Goal: Task Accomplishment & Management: Complete application form

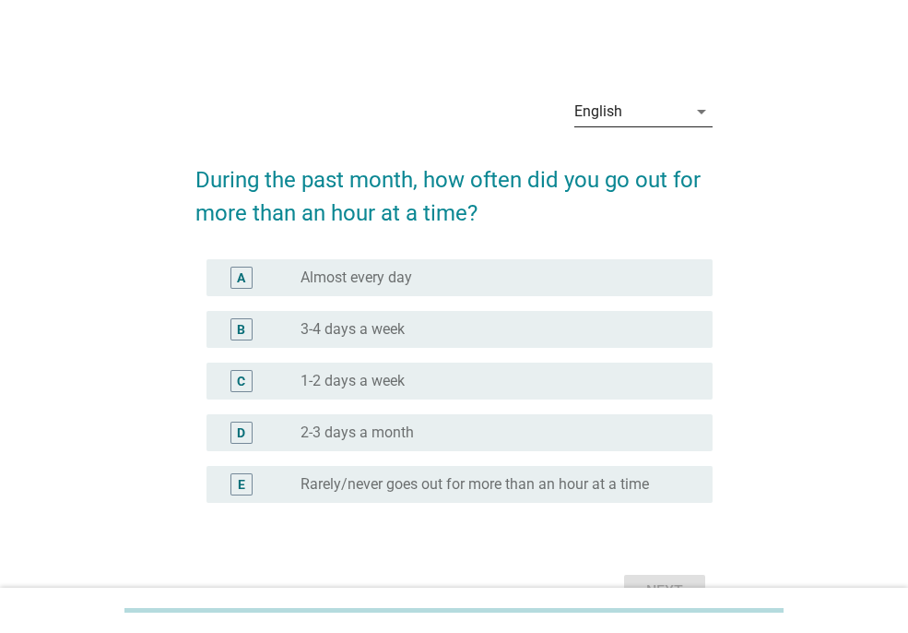
click at [616, 112] on div "English" at bounding box center [599, 111] width 48 height 17
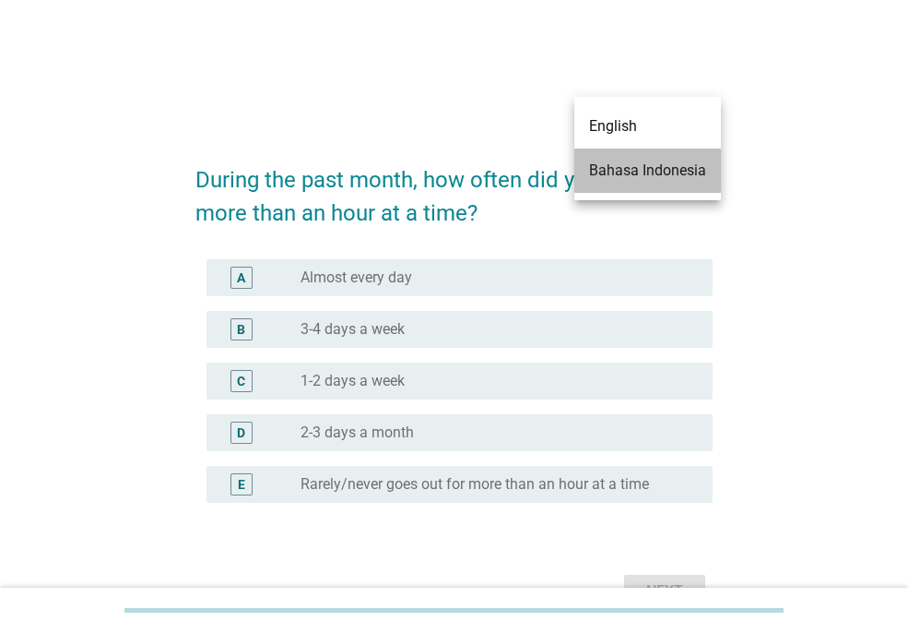
click at [628, 170] on div "Bahasa Indonesia" at bounding box center [647, 171] width 117 height 22
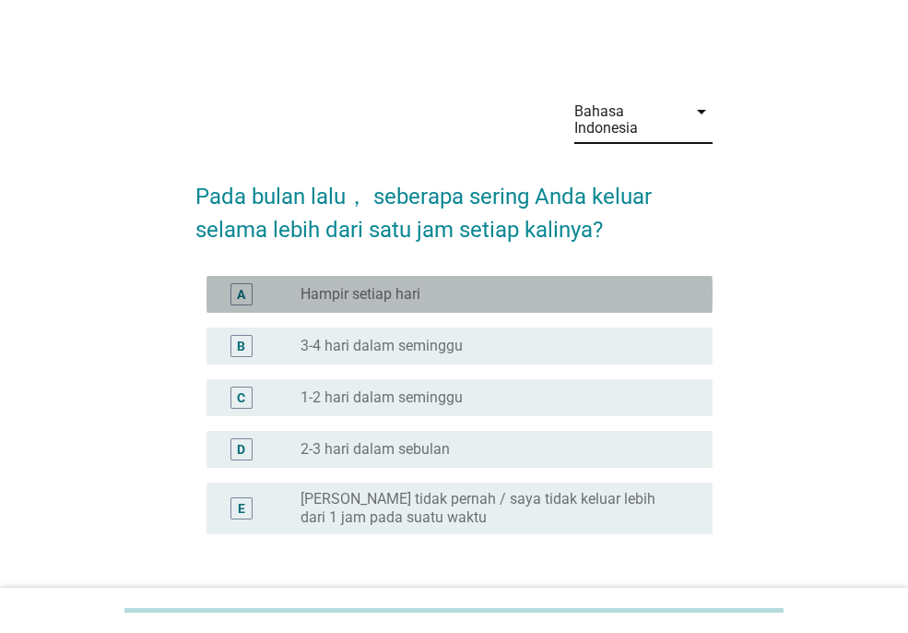
click at [550, 285] on div "radio_button_unchecked Hampir setiap hari" at bounding box center [492, 294] width 383 height 18
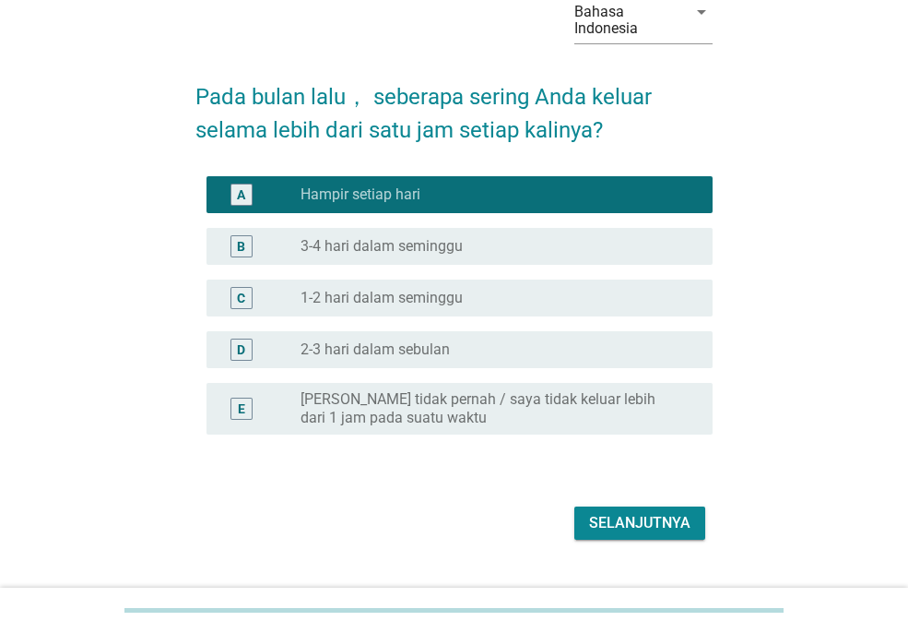
scroll to position [138, 0]
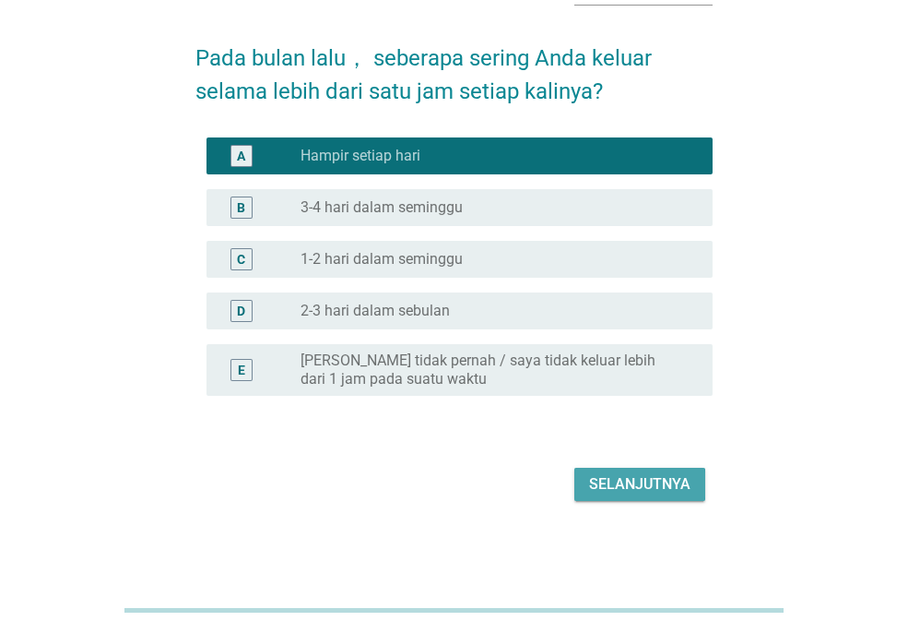
click at [661, 484] on div "Selanjutnya" at bounding box center [639, 484] width 101 height 22
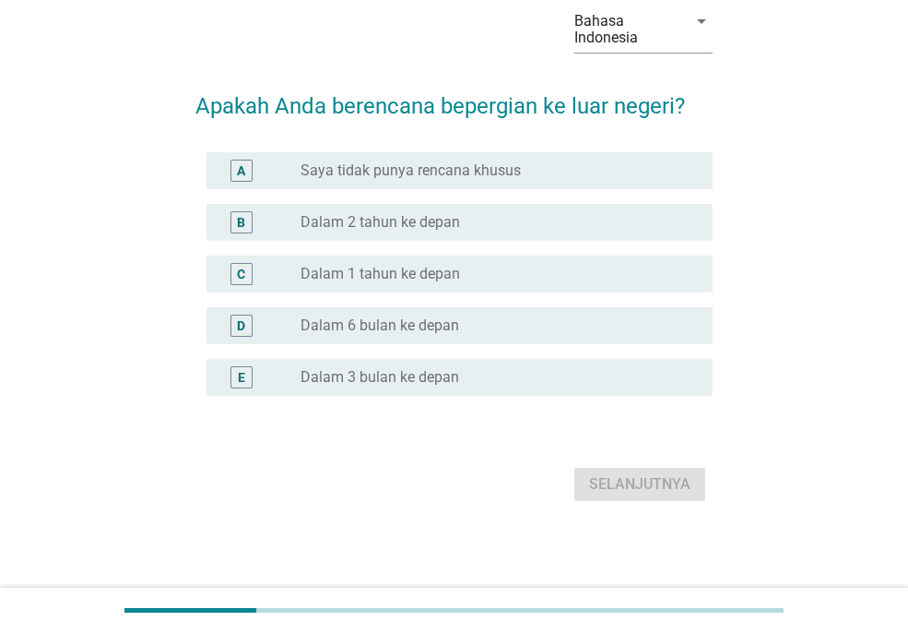
scroll to position [0, 0]
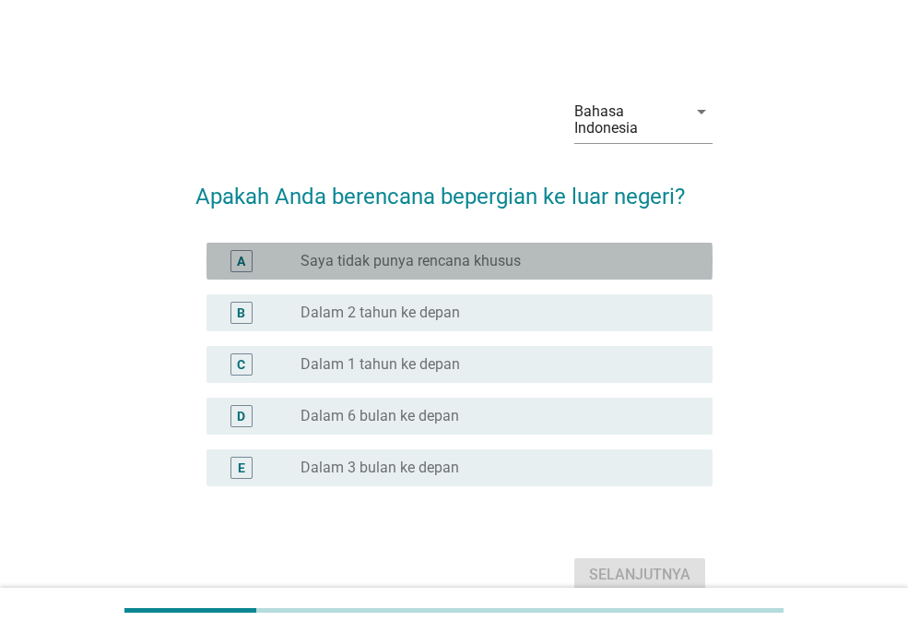
click at [422, 253] on label "Saya tidak punya rencana khusus" at bounding box center [411, 261] width 220 height 18
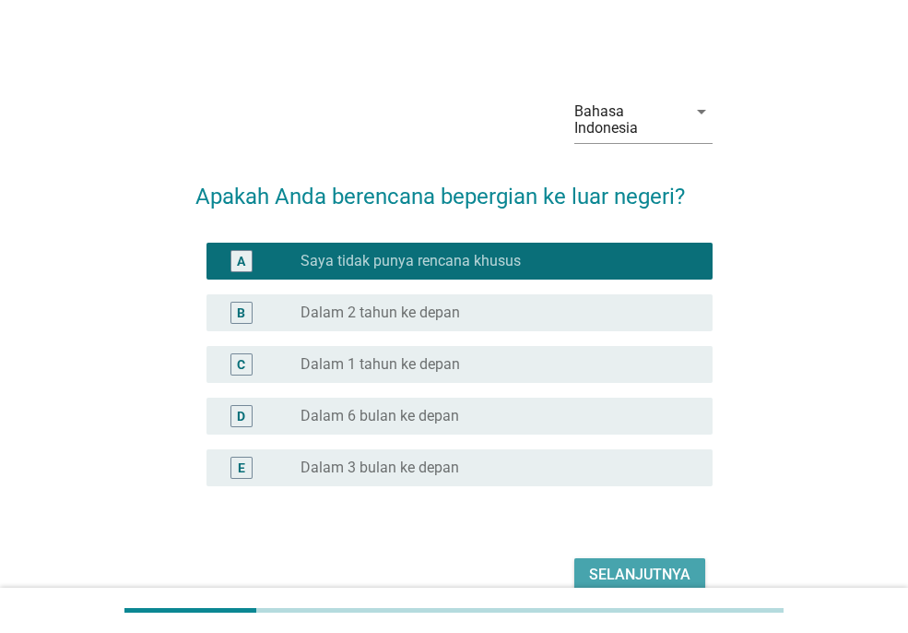
click at [632, 575] on div "Selanjutnya" at bounding box center [639, 575] width 101 height 22
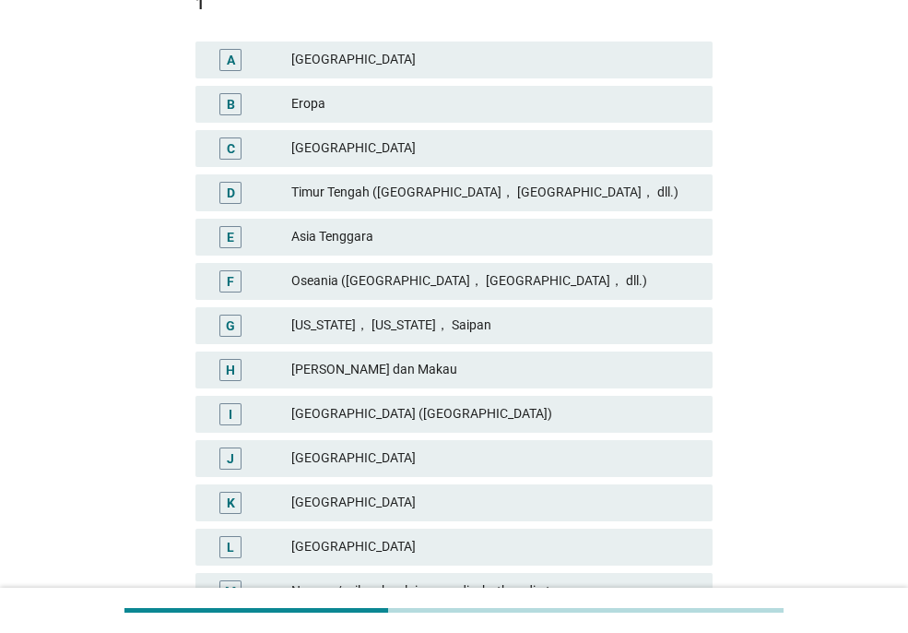
scroll to position [347, 0]
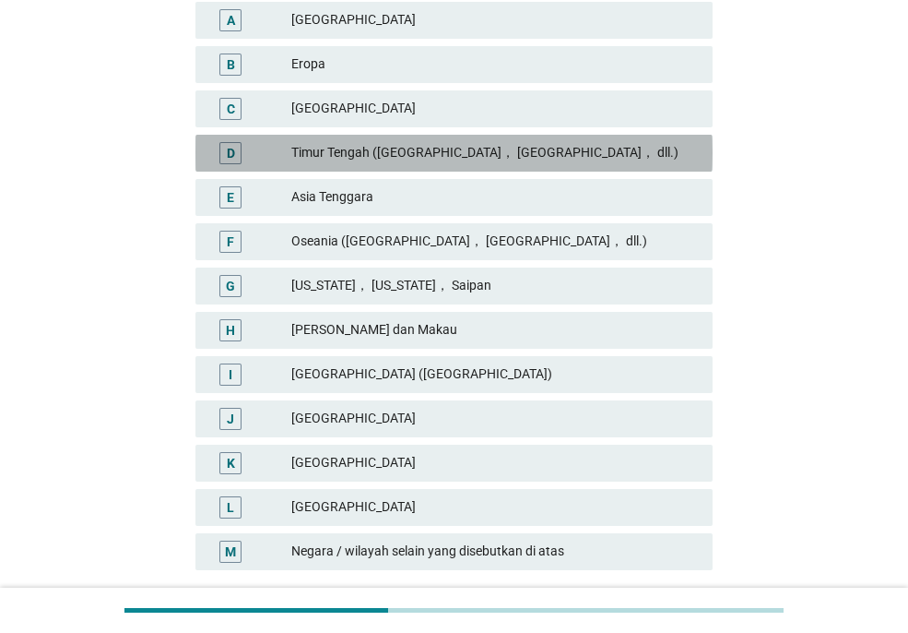
click at [509, 156] on div "Timur Tengah ([GEOGRAPHIC_DATA]， [GEOGRAPHIC_DATA]， dll.)" at bounding box center [494, 153] width 407 height 22
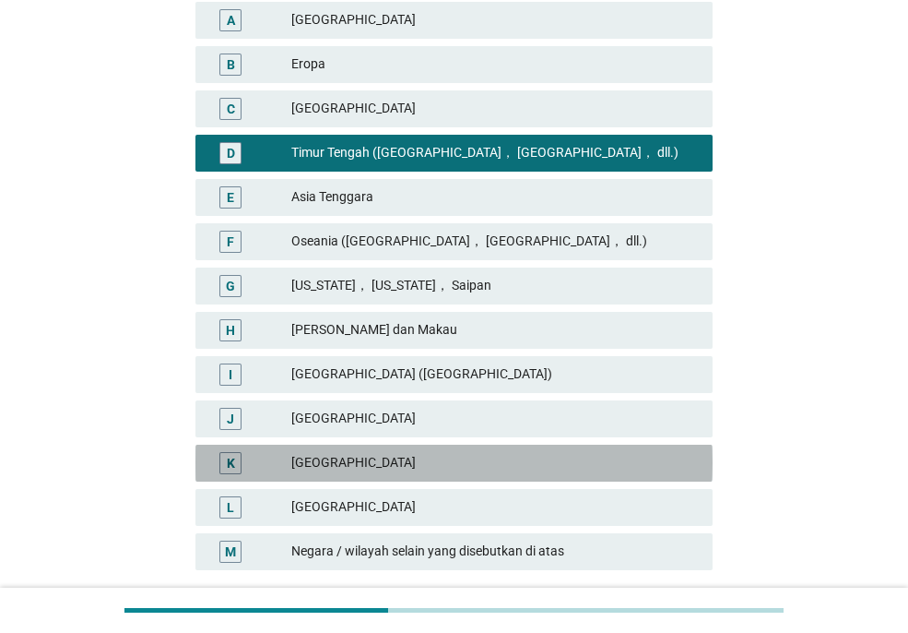
click at [445, 459] on div "[GEOGRAPHIC_DATA]" at bounding box center [494, 463] width 407 height 22
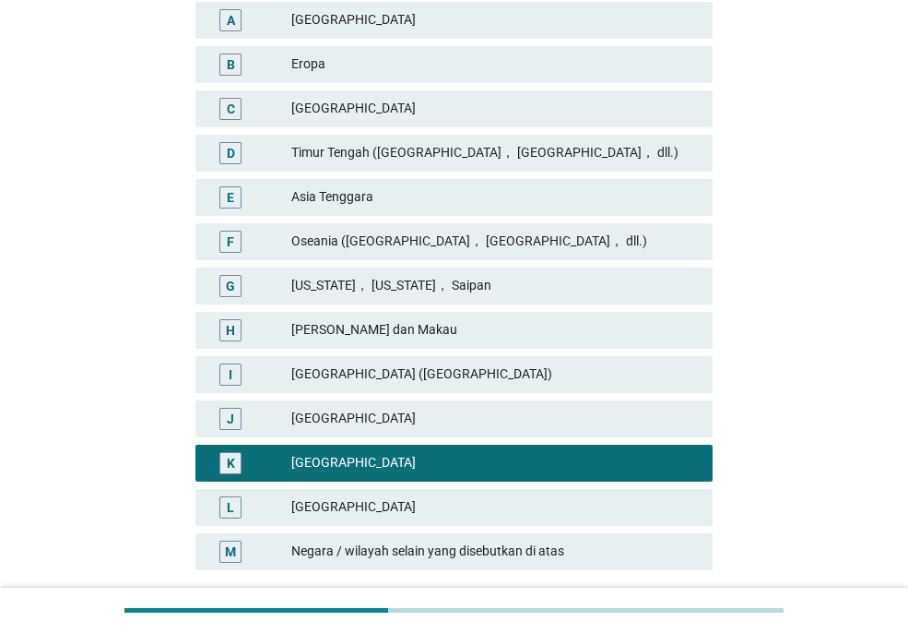
click at [421, 158] on div "Timur Tengah ([GEOGRAPHIC_DATA]， [GEOGRAPHIC_DATA]， dll.)" at bounding box center [494, 153] width 407 height 22
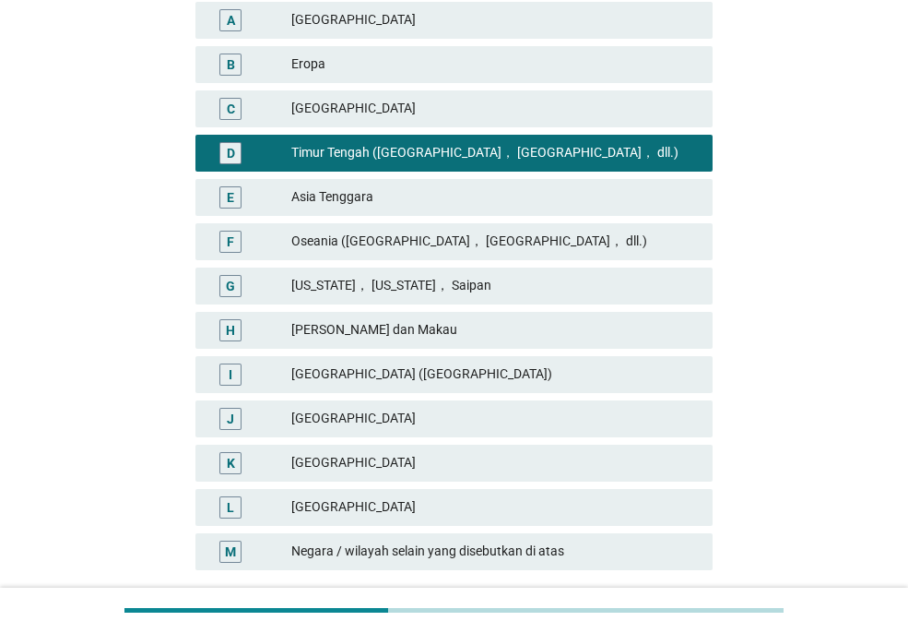
scroll to position [484, 0]
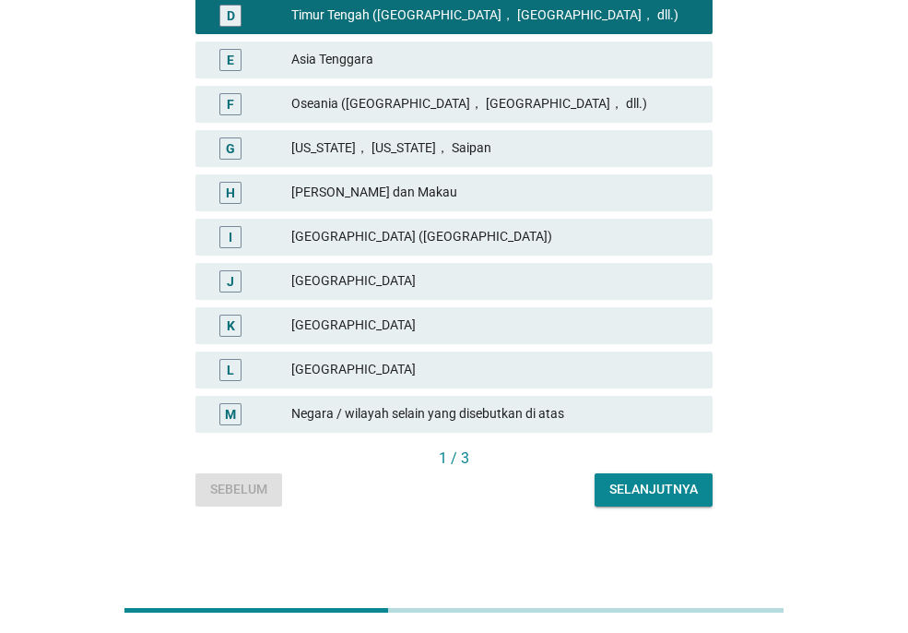
click at [661, 496] on div "Selanjutnya" at bounding box center [654, 489] width 89 height 19
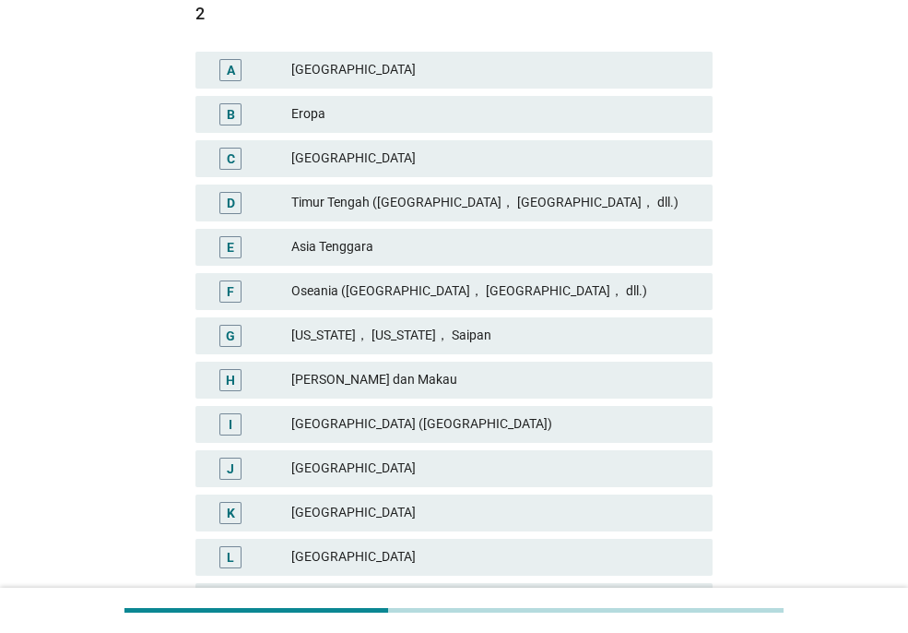
scroll to position [304, 0]
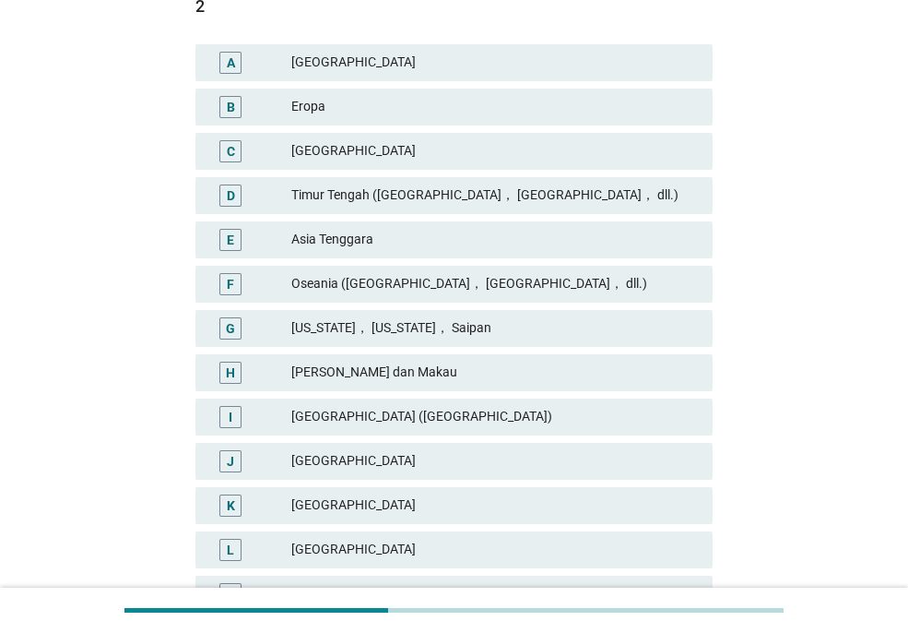
click at [314, 504] on div "[GEOGRAPHIC_DATA]" at bounding box center [494, 505] width 407 height 22
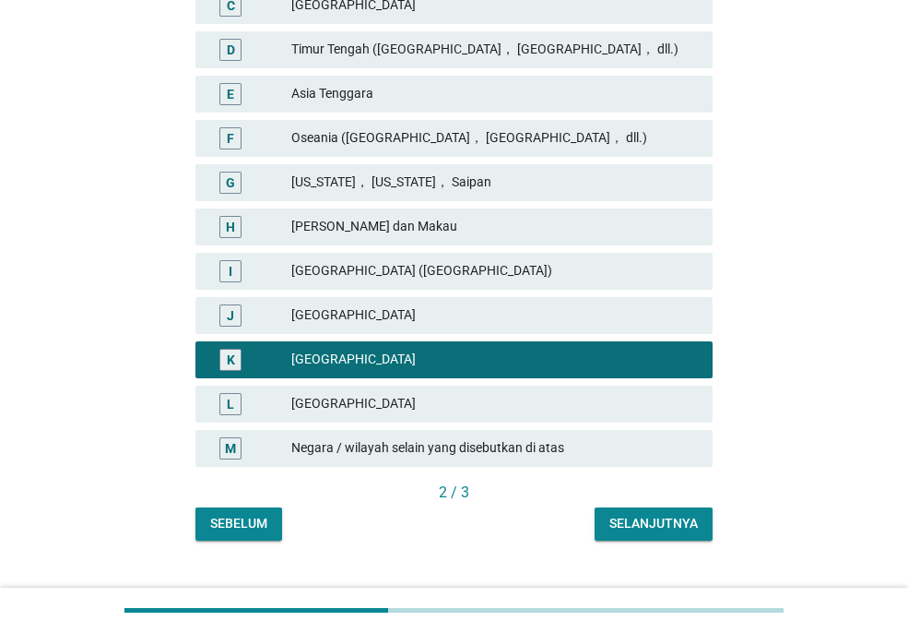
scroll to position [484, 0]
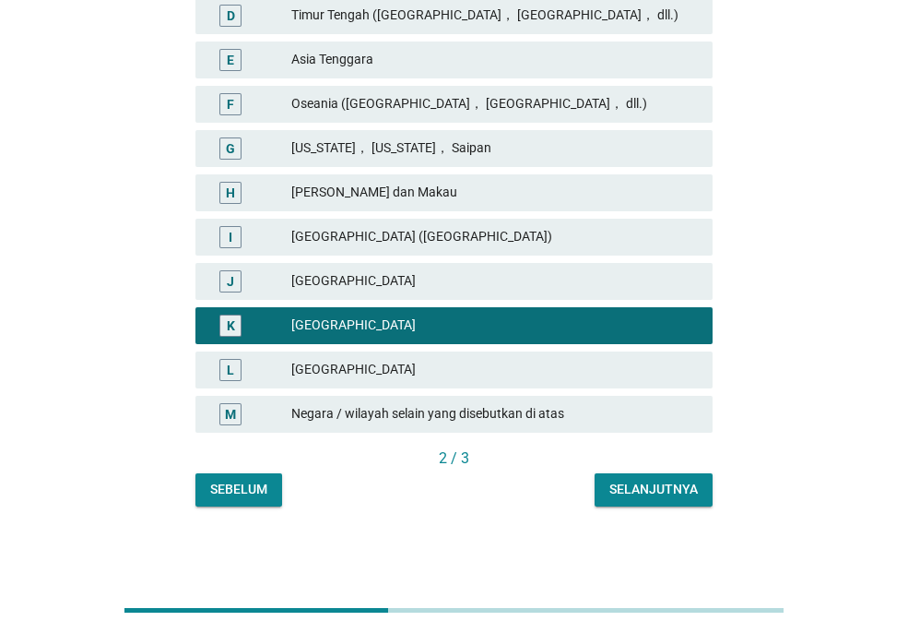
click at [647, 497] on div "Selanjutnya" at bounding box center [654, 489] width 89 height 19
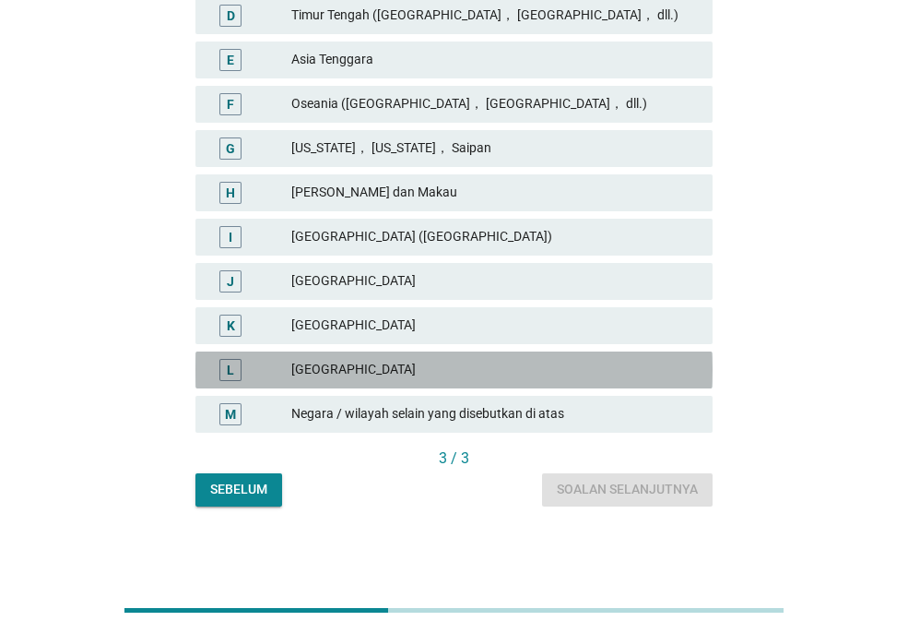
click at [449, 362] on div "[GEOGRAPHIC_DATA]" at bounding box center [494, 370] width 407 height 22
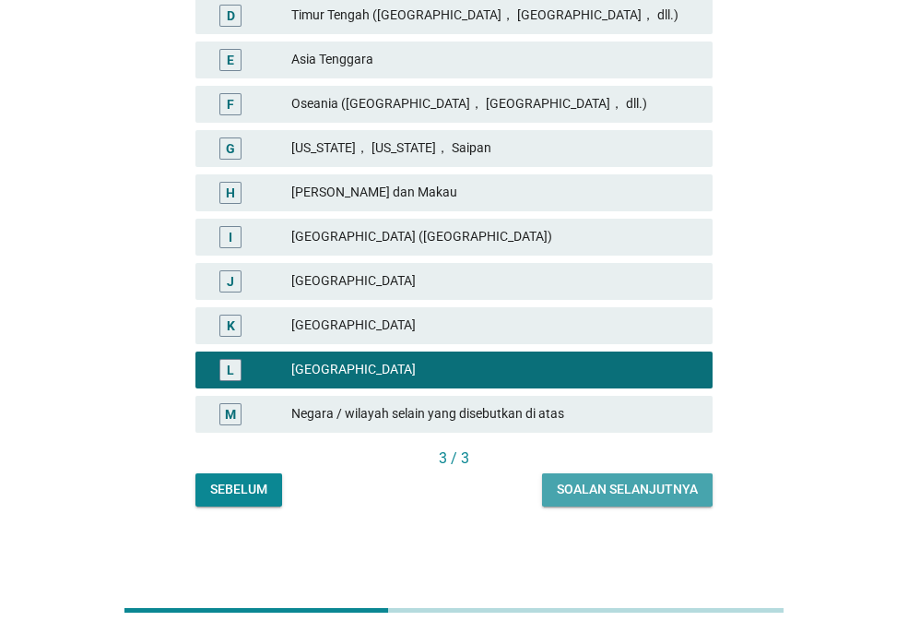
click at [638, 490] on div "Soalan selanjutnya" at bounding box center [627, 489] width 141 height 19
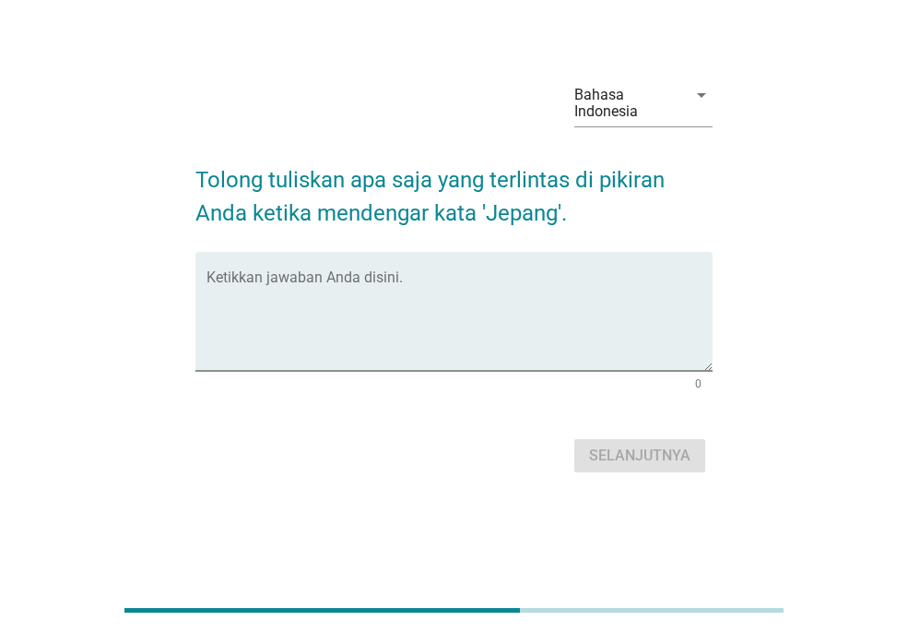
scroll to position [0, 0]
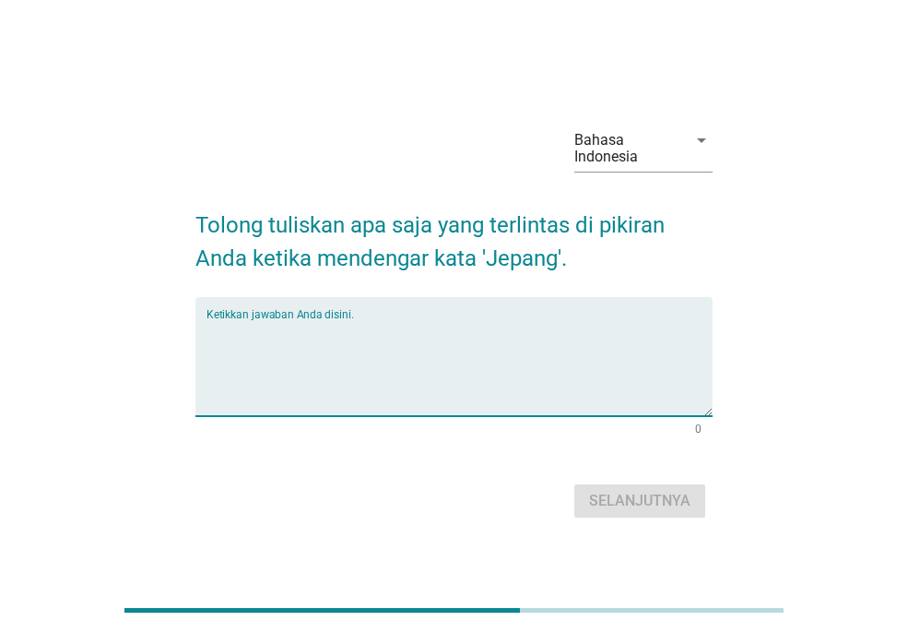
click at [410, 333] on textarea "Ketikkan jawaban Anda disini." at bounding box center [460, 367] width 506 height 97
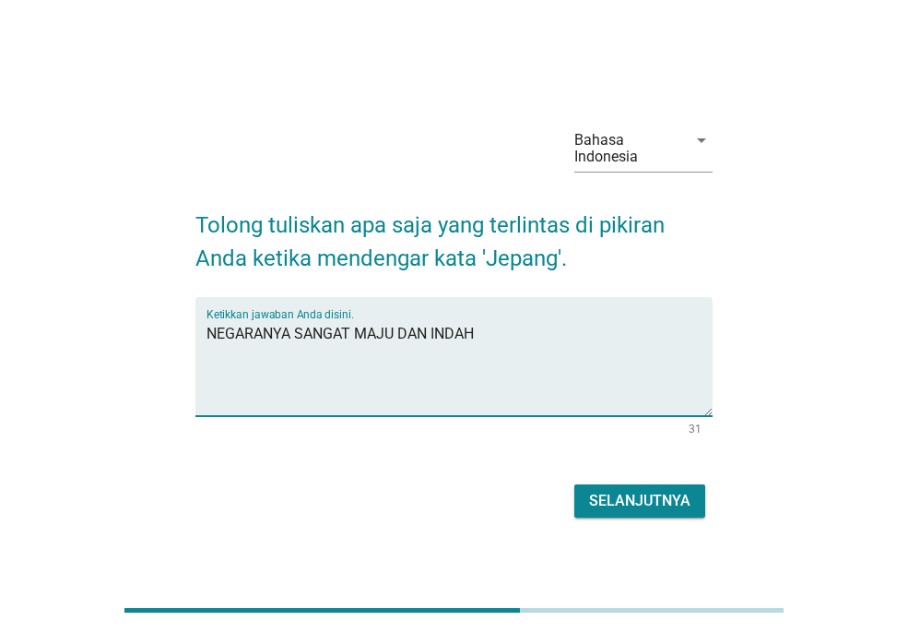
type textarea "NEGARANYA SANGAT MAJU DAN INDAH"
click at [629, 484] on button "Selanjutnya" at bounding box center [640, 500] width 131 height 33
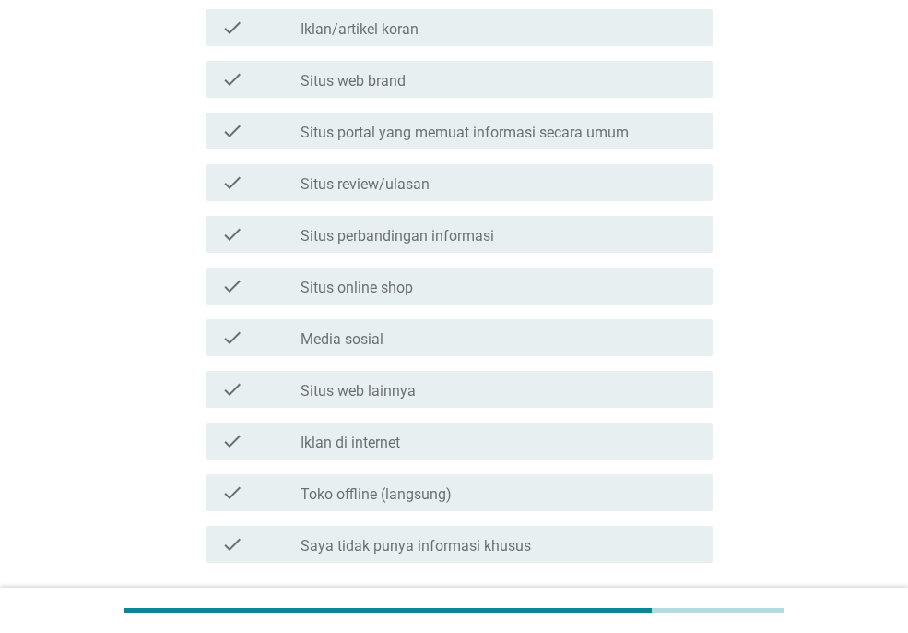
scroll to position [539, 0]
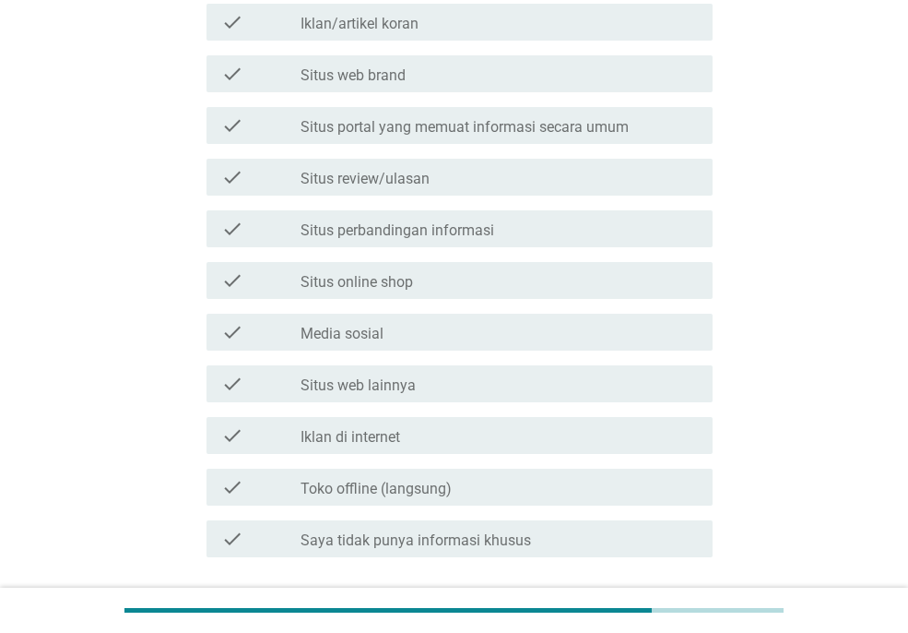
click at [496, 552] on div "check check_box_outline_blank Saya tidak punya informasi khusus" at bounding box center [460, 538] width 506 height 37
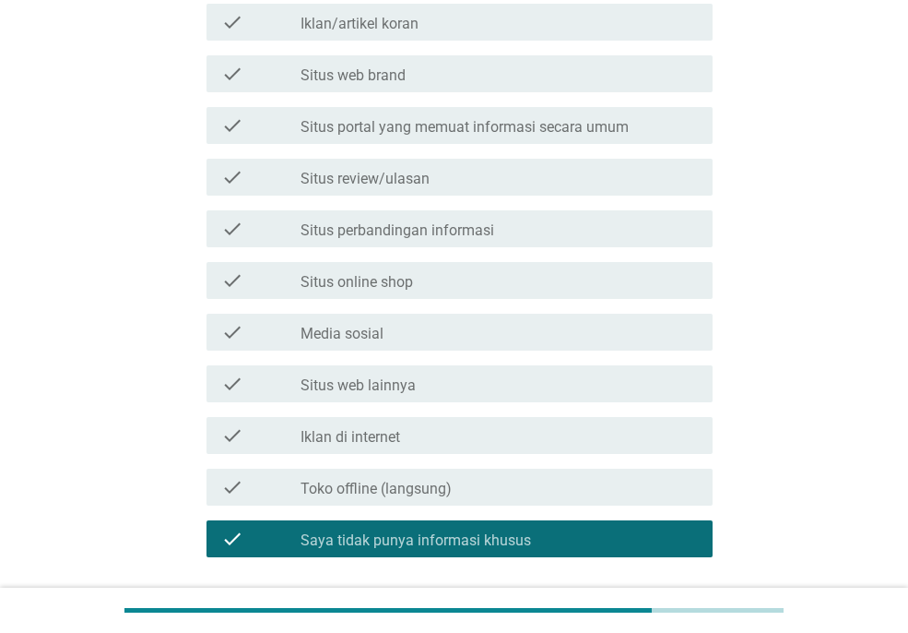
scroll to position [678, 0]
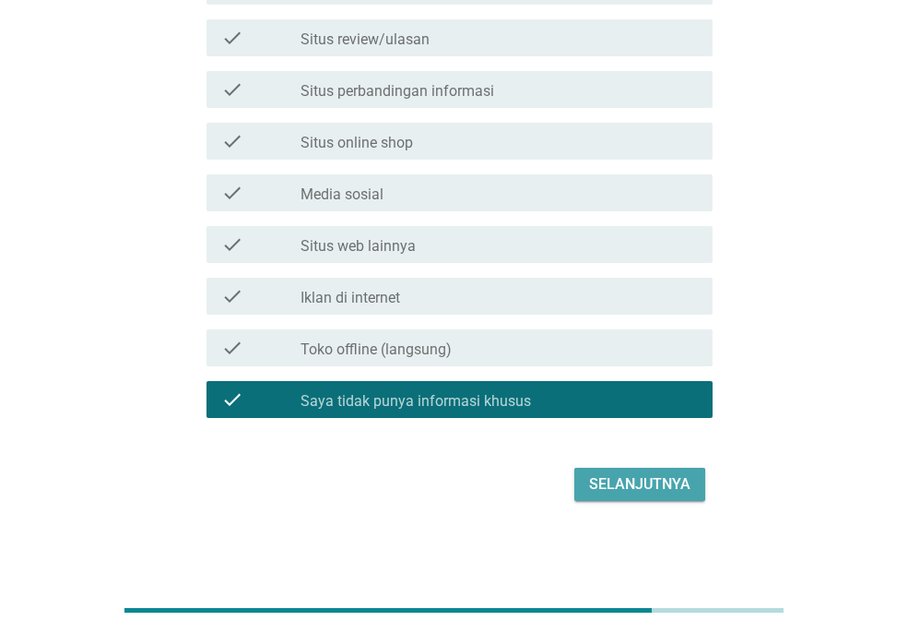
click at [645, 489] on div "Selanjutnya" at bounding box center [639, 484] width 101 height 22
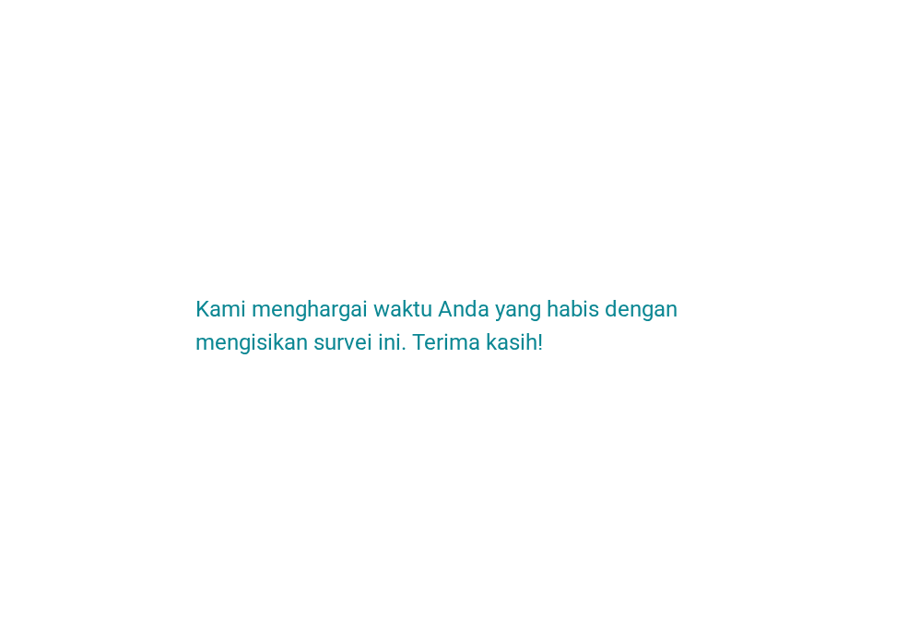
scroll to position [0, 0]
